Goal: Check status: Check status

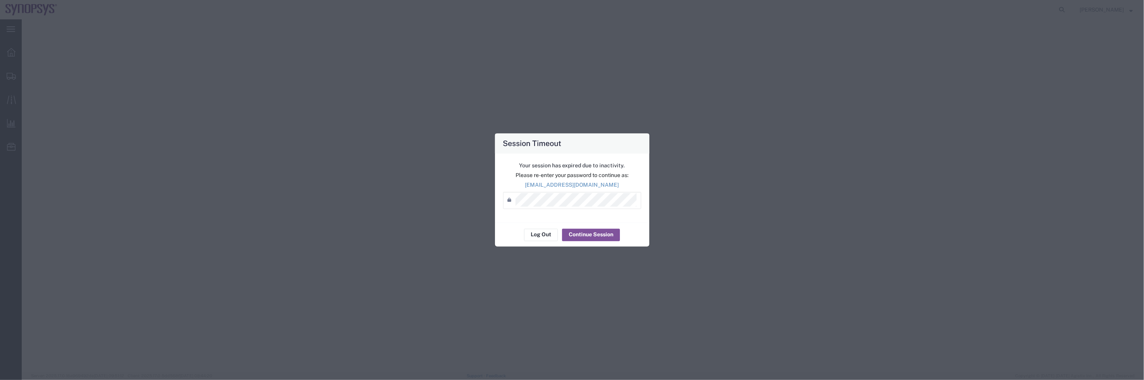
select select "63190"
select select "63152"
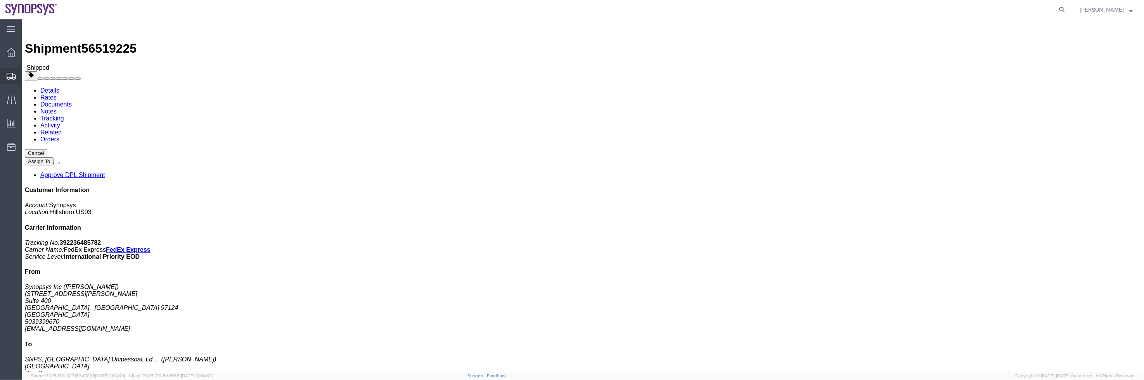
click at [0, 0] on span "Shipment Manager" at bounding box center [0, 0] width 0 height 0
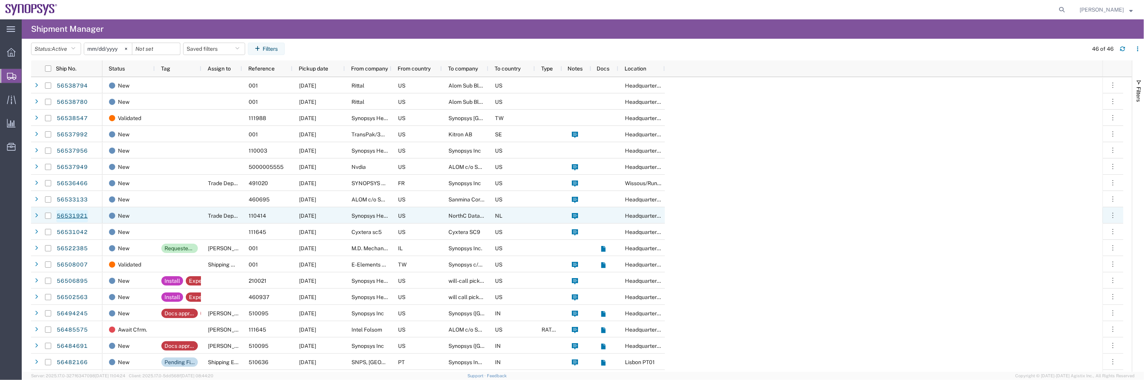
click at [67, 217] on link "56531921" at bounding box center [72, 216] width 32 height 12
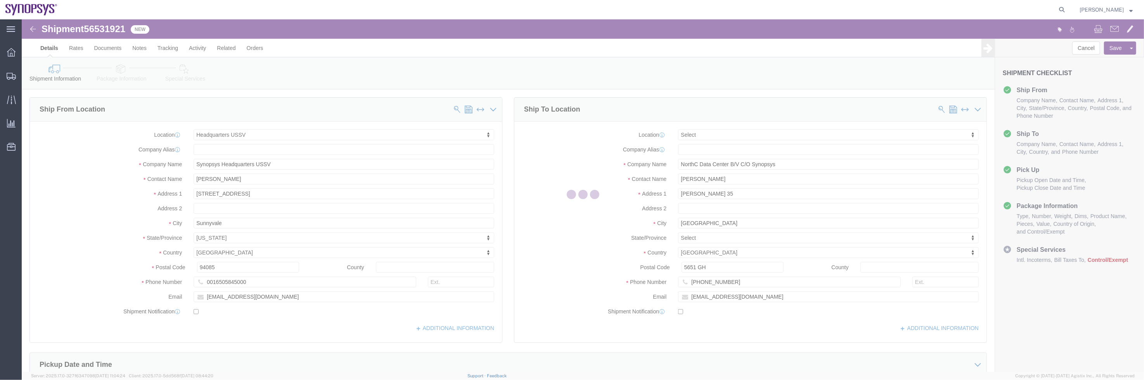
select select "63204"
select select
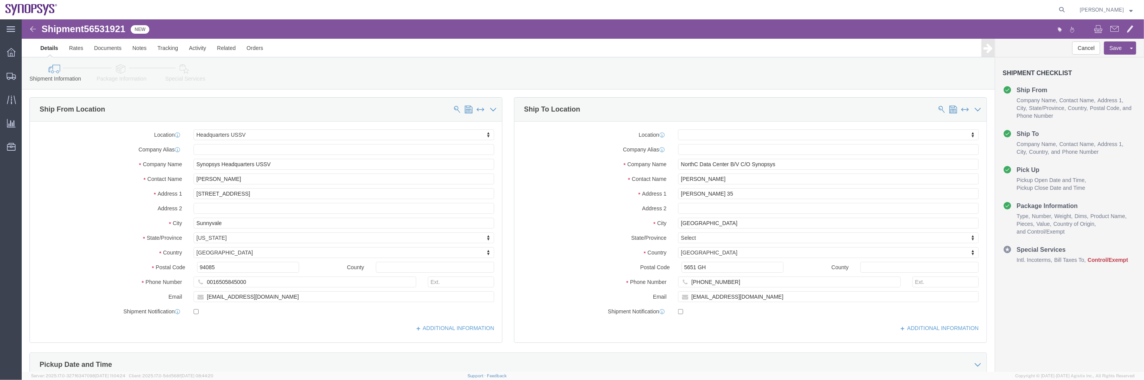
click icon
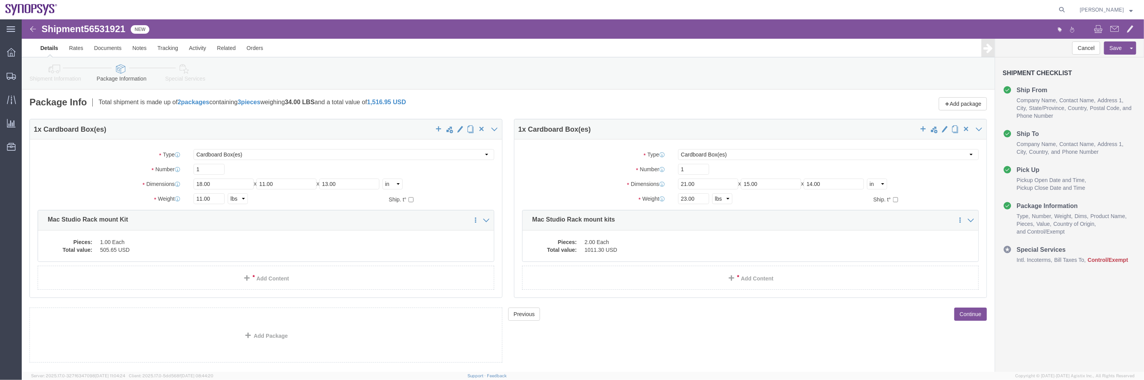
click img
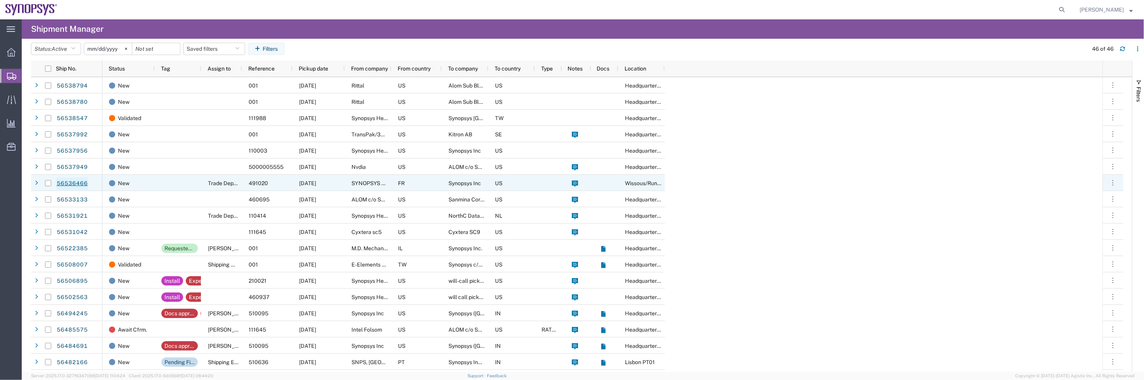
click at [68, 184] on link "56536466" at bounding box center [72, 184] width 32 height 12
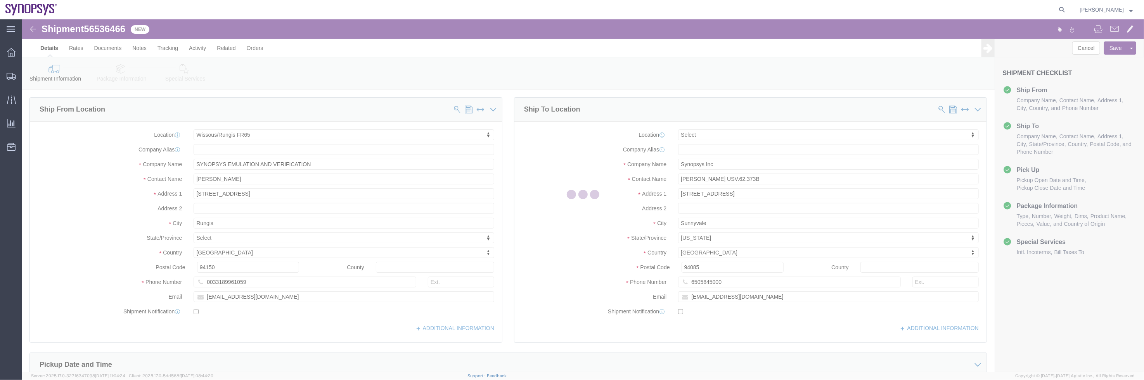
select select "63109"
select select
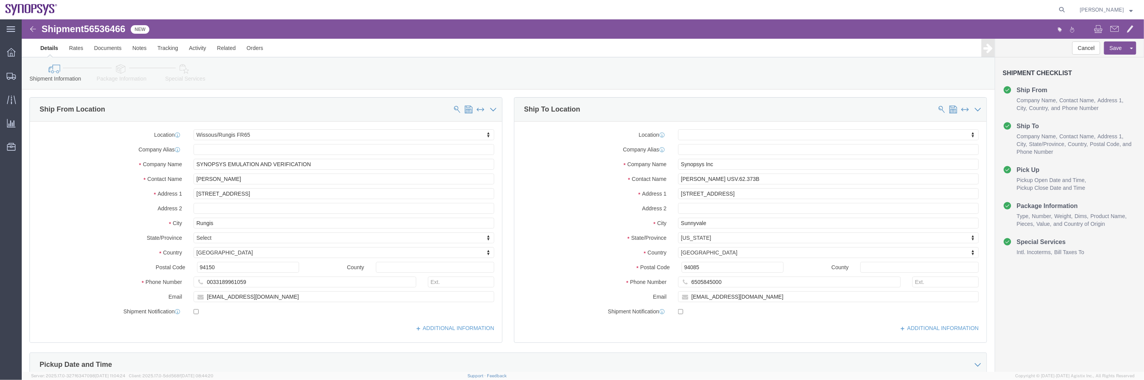
click link "Package Information"
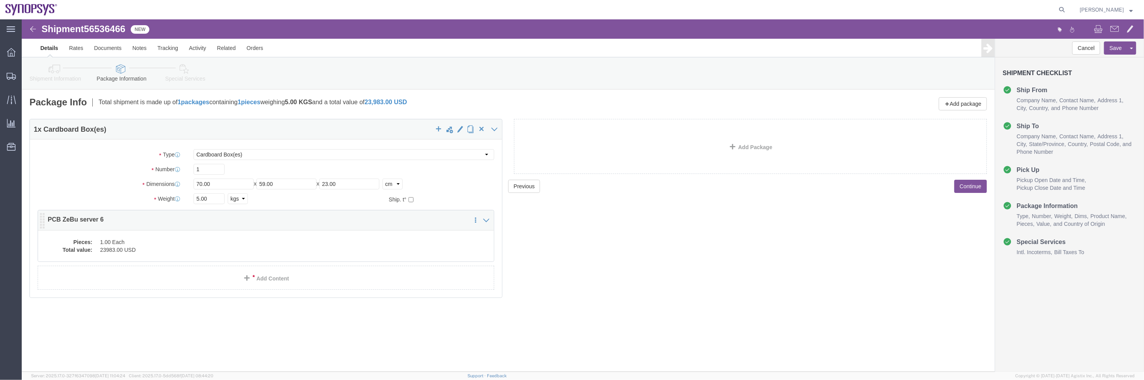
click div "Pieces: 1.00 Each Total value: 23983.00 USD"
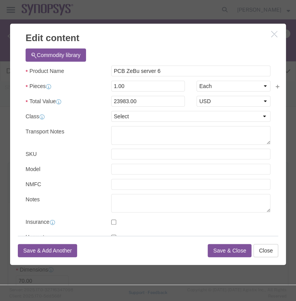
click button "button"
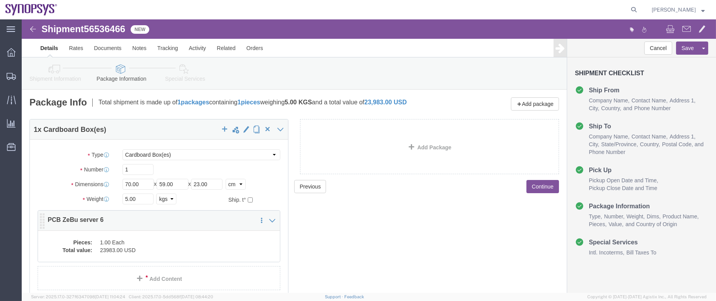
click dd "1.00 Each"
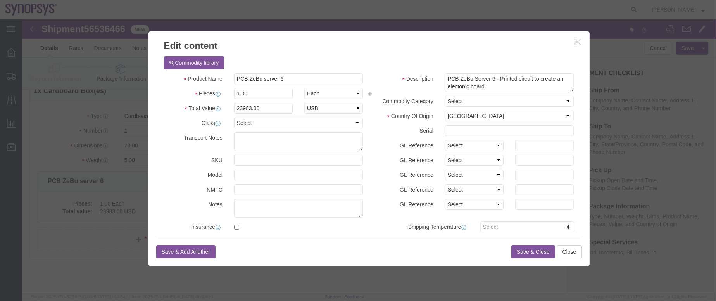
click icon "button"
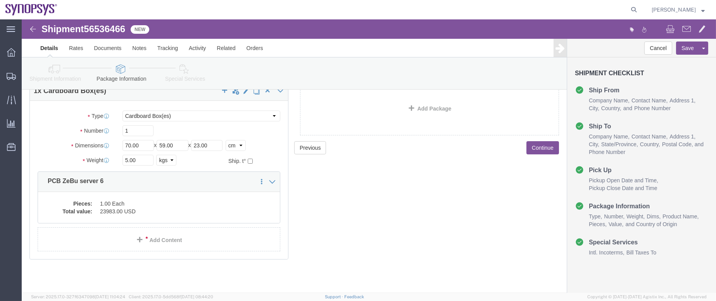
click icon
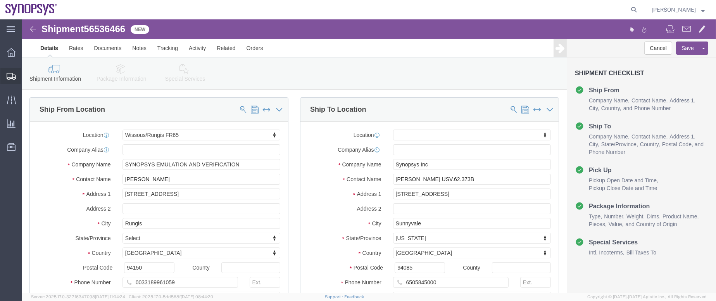
click at [0, 0] on span "Shipment Manager" at bounding box center [0, 0] width 0 height 0
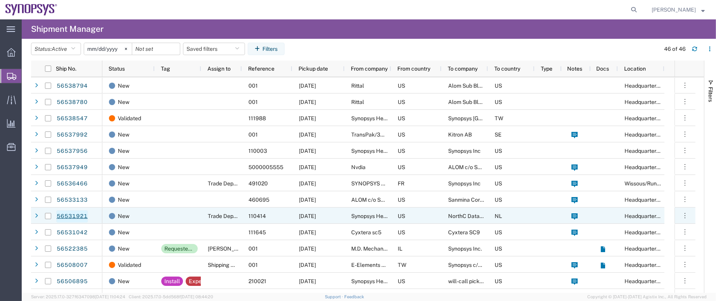
click at [74, 214] on link "56531921" at bounding box center [72, 216] width 32 height 12
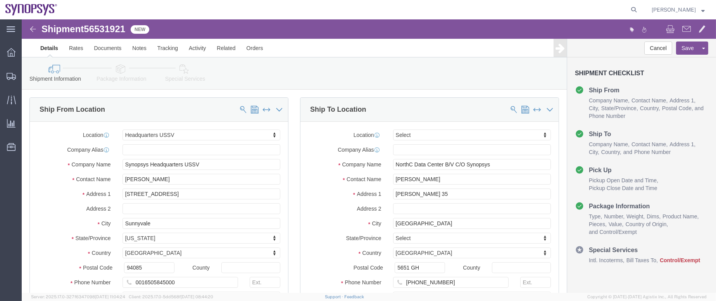
select select "63204"
select select
click icon
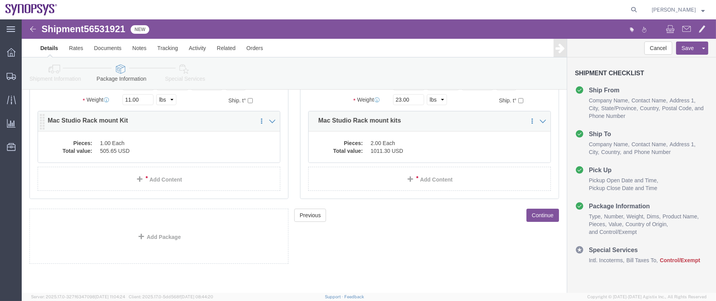
scroll to position [104, 0]
click dl "Pieces: 1.00 Each Total value: 505.65 USD"
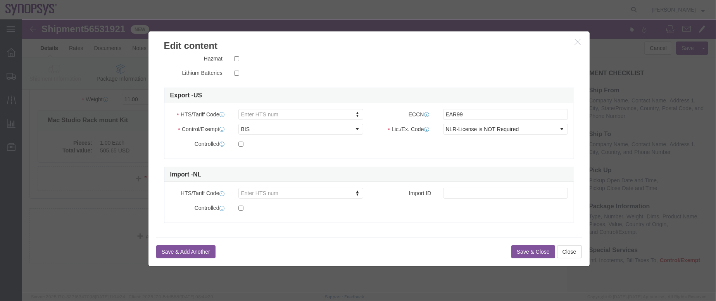
scroll to position [185, 0]
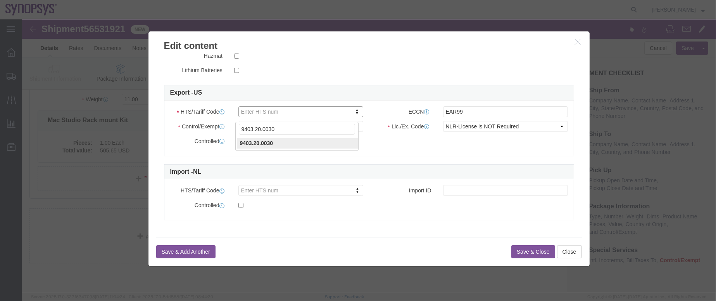
type input "9403.20.0030"
click button "Save & Close"
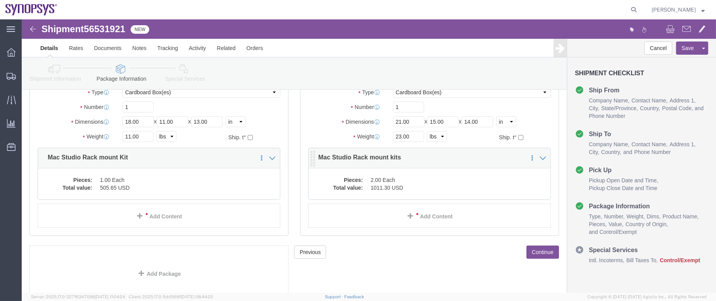
scroll to position [46, 0]
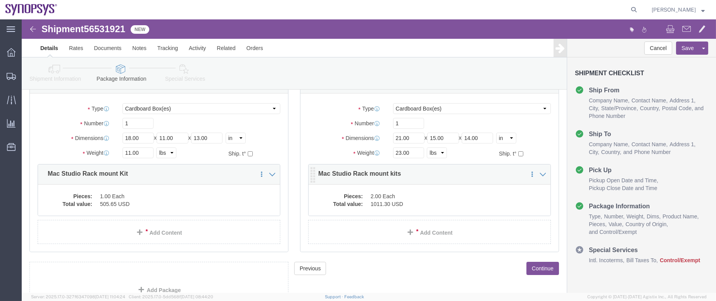
click dd "2.00 Each"
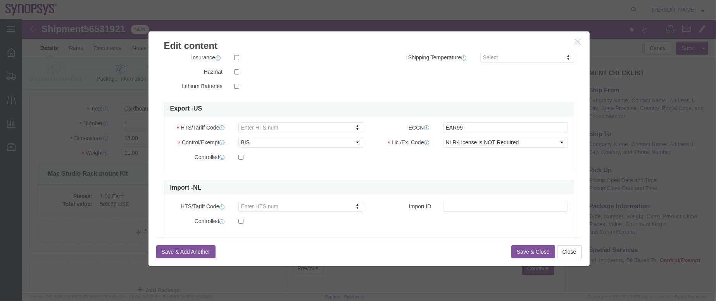
scroll to position [185, 0]
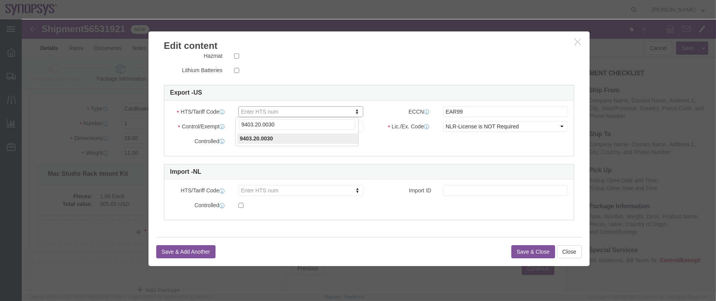
type input "9403.20.0030"
click button "Save & Close"
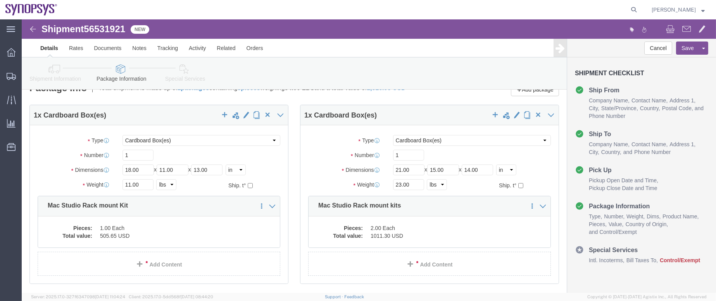
scroll to position [0, 0]
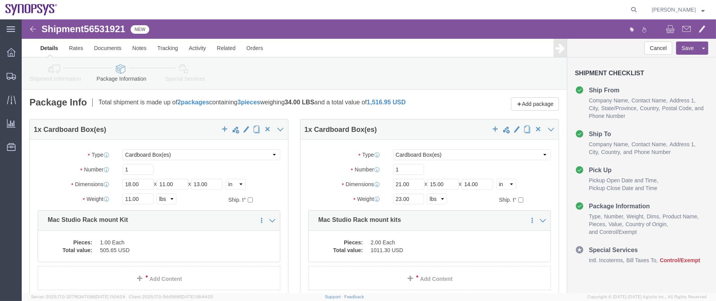
click link "Shipment Information"
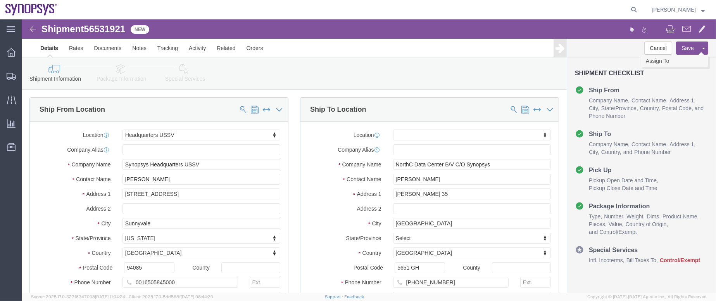
click link "Assign To"
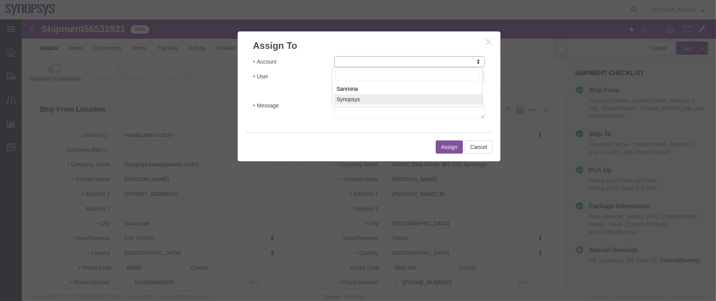
select select "117156"
select select
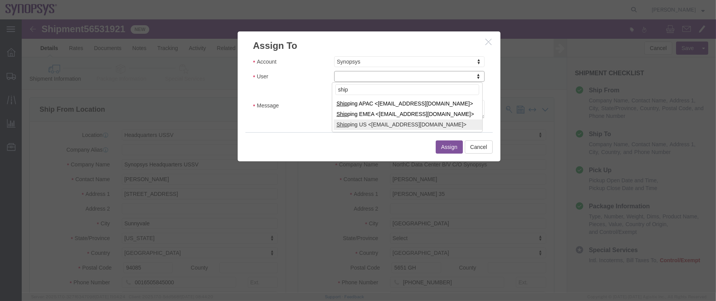
type input "ship"
select select "100122"
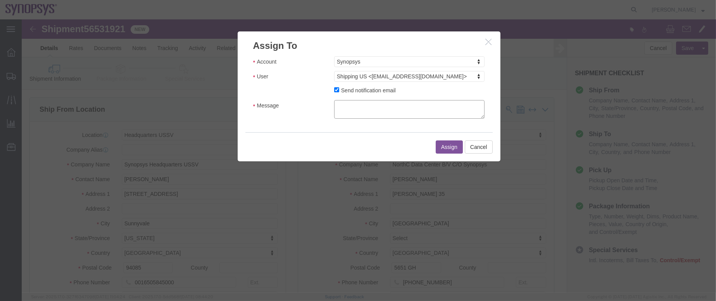
click textarea "Message"
type textarea "a"
click button "Assign"
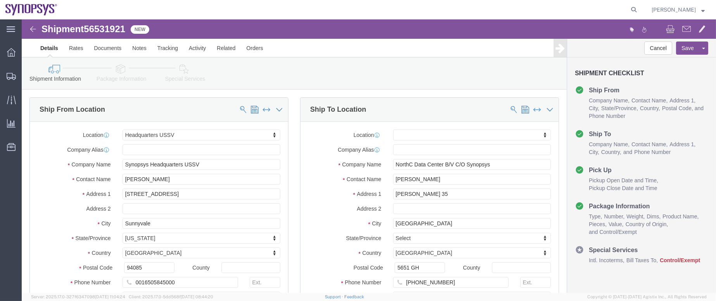
click icon
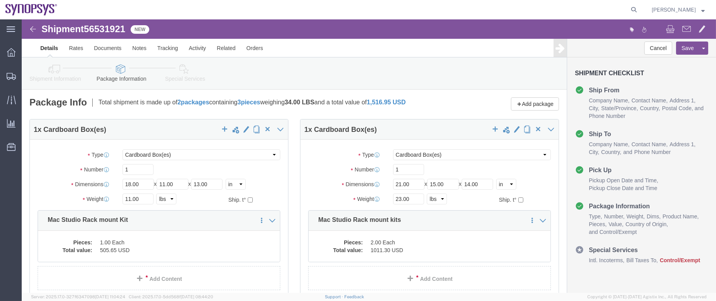
drag, startPoint x: 36, startPoint y: 84, endPoint x: 7, endPoint y: 44, distance: 49.7
click at [0, 0] on span "Shipment Manager" at bounding box center [0, 0] width 0 height 0
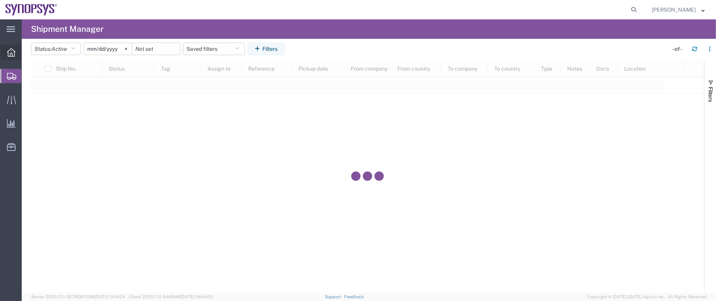
click at [10, 48] on icon at bounding box center [11, 52] width 9 height 9
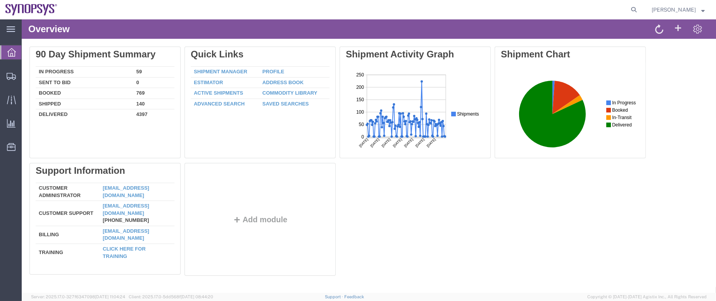
click at [24, 90] on div "Delete 90 Day Shipment Summary In Progress 59 Sent To Bid 0 Booked 769 Shipped …" at bounding box center [369, 163] width 695 height 248
click at [0, 0] on span "Shipment Manager" at bounding box center [0, 0] width 0 height 0
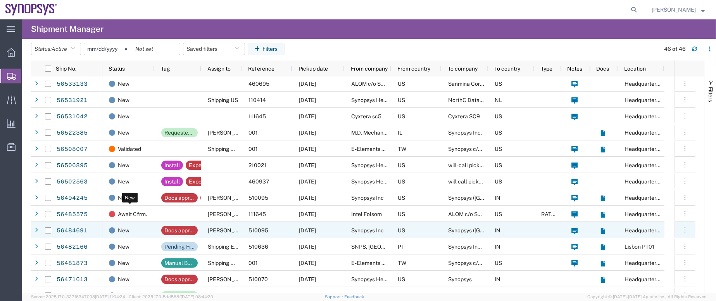
scroll to position [174, 0]
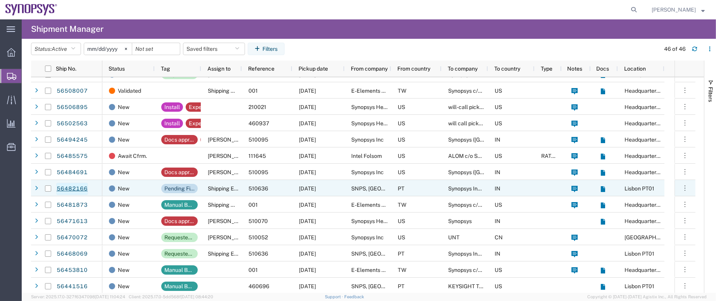
click at [78, 185] on link "56482166" at bounding box center [72, 189] width 32 height 12
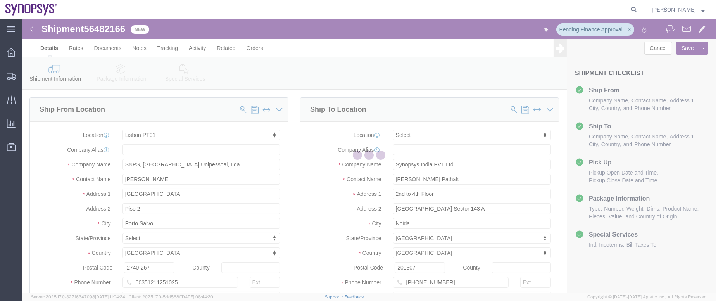
click at [121, 74] on div at bounding box center [369, 155] width 695 height 273
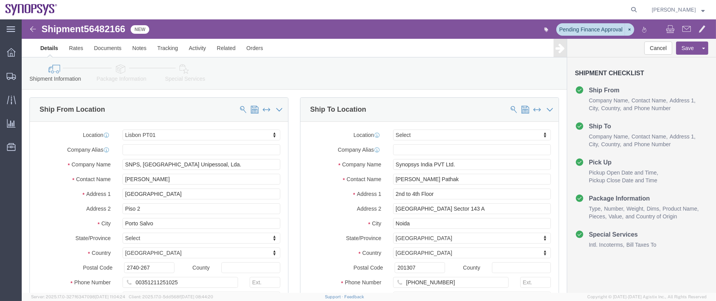
select select "63152"
select select
click link "Package Information"
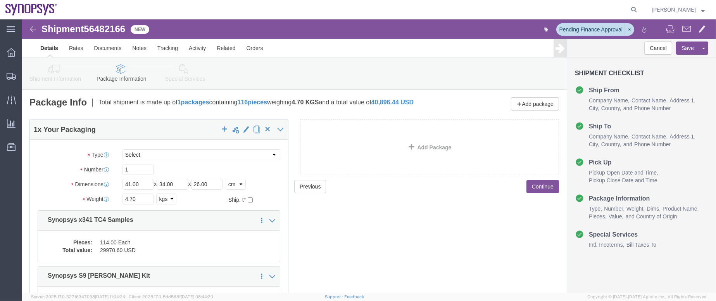
scroll to position [155, 0]
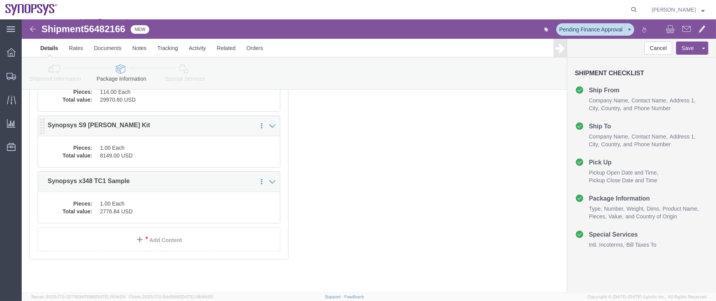
click div "Pieces: 1.00 Each Total value: 8149.00 USD"
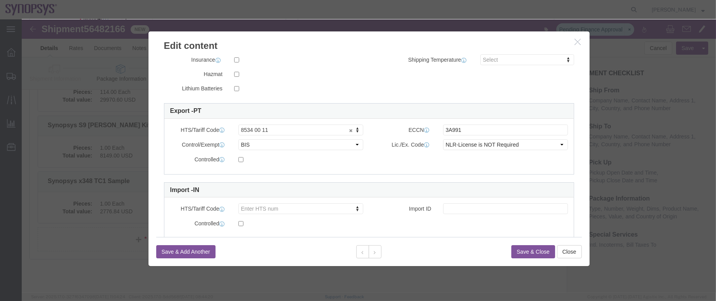
scroll to position [174, 0]
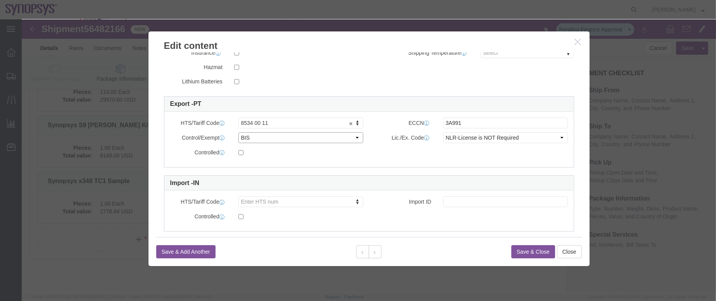
click select "Select ATF BIS DEA EPA FDA FTR ITAR OFAC Other (OPA)"
click div
